Goal: Task Accomplishment & Management: Complete application form

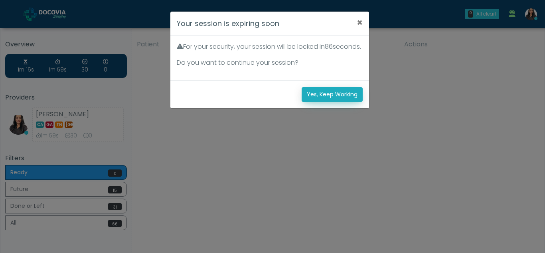
click at [321, 102] on button "Yes, Keep Working" at bounding box center [332, 94] width 61 height 15
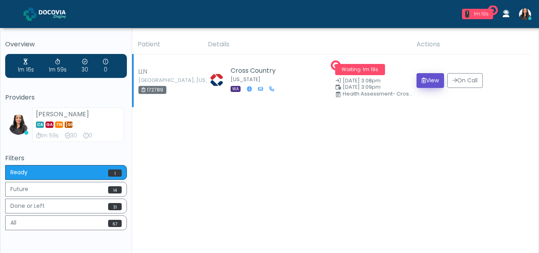
click at [429, 84] on button "View" at bounding box center [431, 80] width 28 height 15
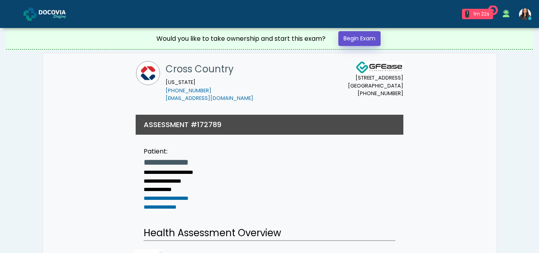
click at [348, 36] on link "Begin Exam" at bounding box center [359, 38] width 42 height 15
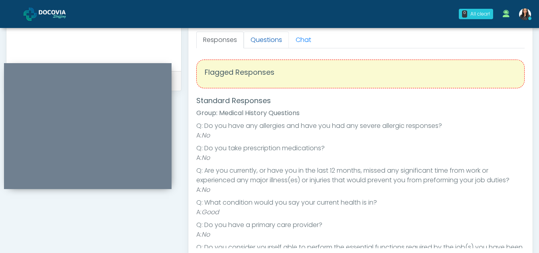
click at [269, 46] on link "Questions" at bounding box center [266, 40] width 45 height 17
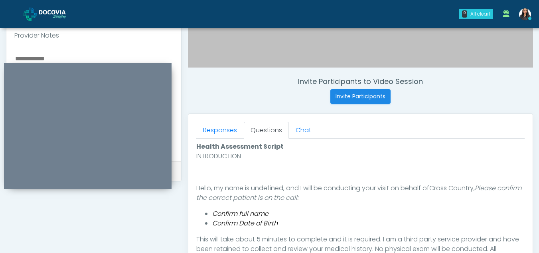
scroll to position [388, 0]
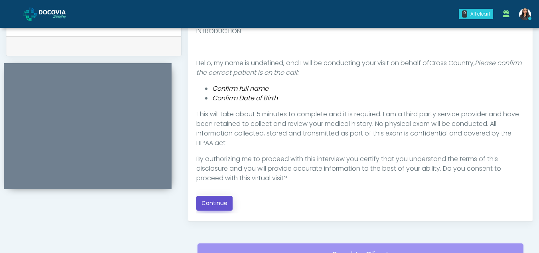
click at [211, 206] on button "Continue" at bounding box center [214, 203] width 36 height 15
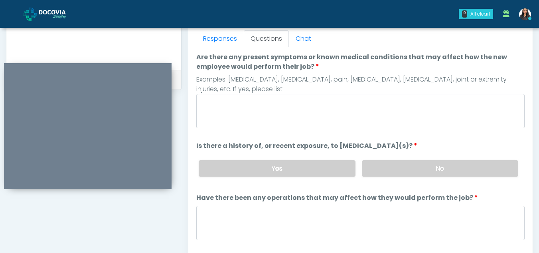
scroll to position [342, 0]
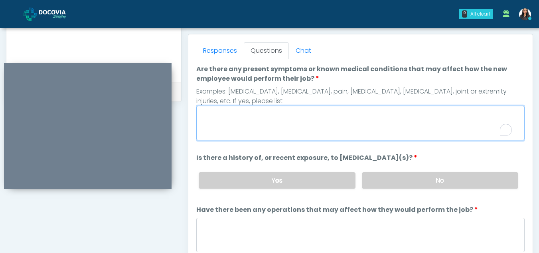
click at [262, 123] on textarea "Are there any present symptoms or known medical conditions that may affect how …" at bounding box center [360, 123] width 328 height 34
type textarea "**"
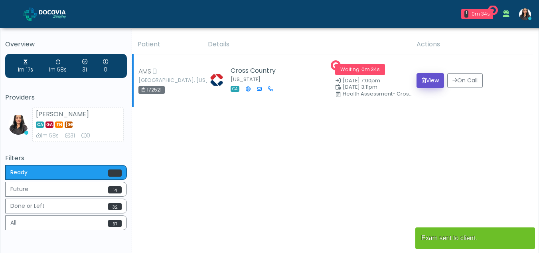
click at [427, 75] on button "View" at bounding box center [431, 80] width 28 height 15
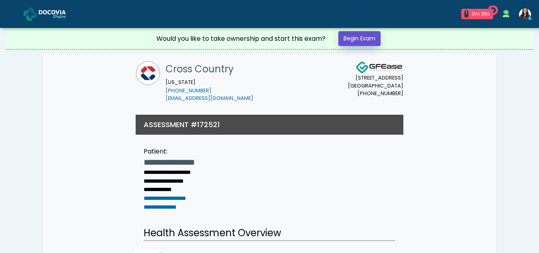
click at [353, 40] on link "Begin Exam" at bounding box center [359, 38] width 42 height 15
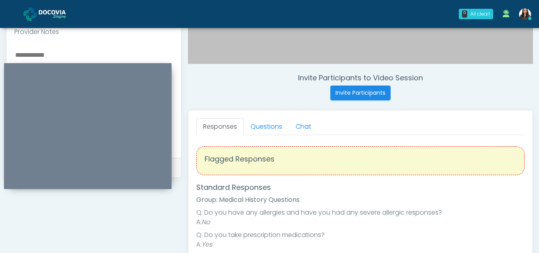
scroll to position [273, 0]
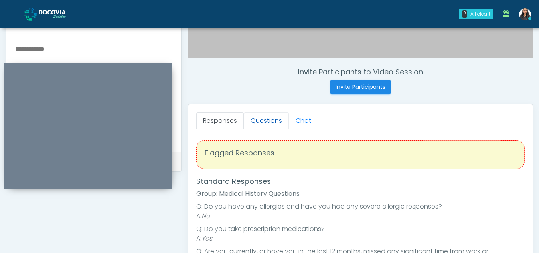
click at [261, 116] on link "Questions" at bounding box center [266, 120] width 45 height 17
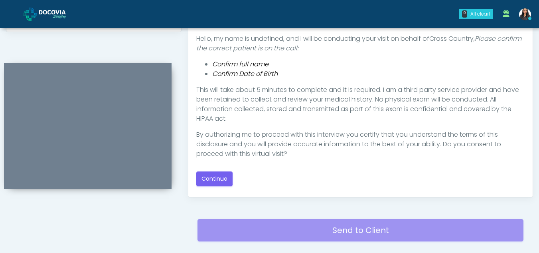
scroll to position [424, 0]
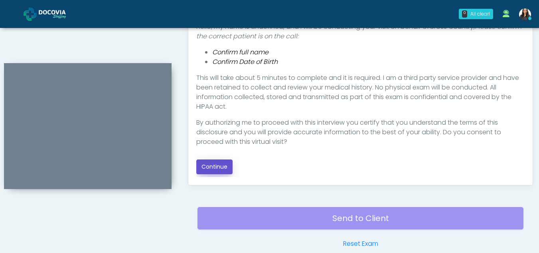
click at [228, 161] on button "Continue" at bounding box center [214, 166] width 36 height 15
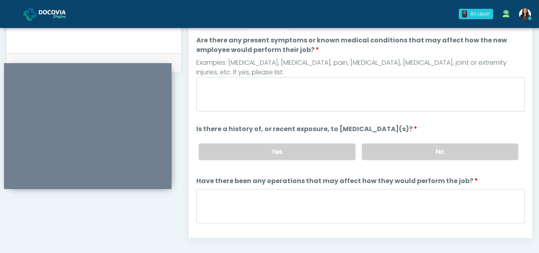
scroll to position [370, 0]
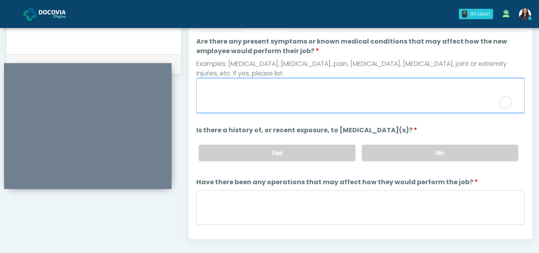
click at [252, 106] on textarea "Are there any present symptoms or known medical conditions that may affect how …" at bounding box center [360, 95] width 328 height 34
type textarea "**"
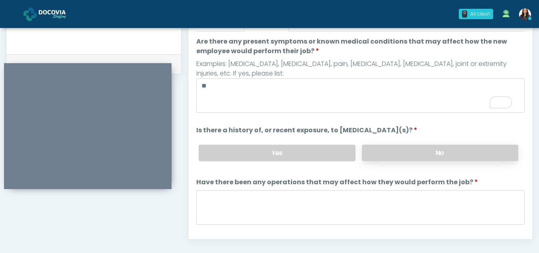
click at [430, 155] on label "No" at bounding box center [440, 152] width 156 height 16
